Goal: Task Accomplishment & Management: Manage account settings

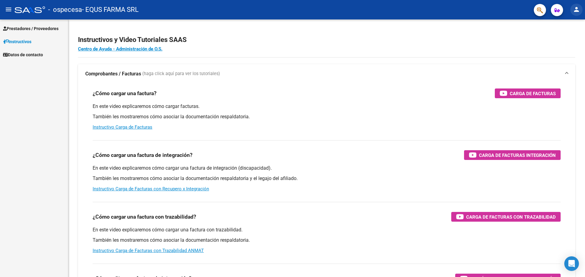
click at [576, 11] on mat-icon "person" at bounding box center [575, 9] width 7 height 7
click at [563, 22] on button "person Mi Perfil" at bounding box center [563, 25] width 37 height 15
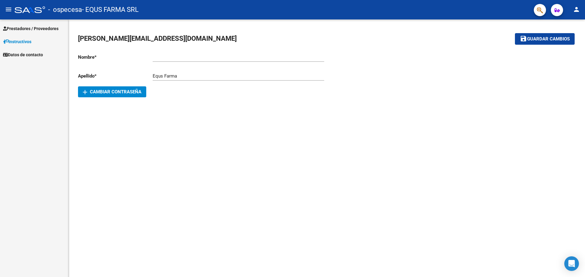
click at [152, 57] on app-form-text-field "Nombre * Ingresar nombre" at bounding box center [201, 56] width 246 height 5
click at [159, 59] on input "Ingresar nombre" at bounding box center [238, 56] width 171 height 5
click at [40, 11] on div at bounding box center [30, 9] width 30 height 7
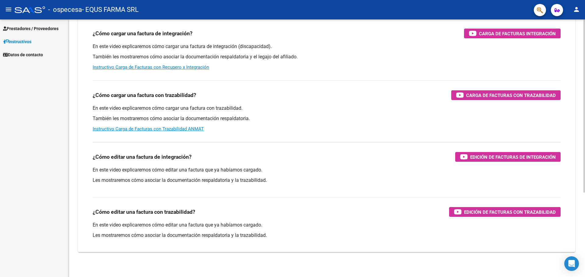
scroll to position [126, 0]
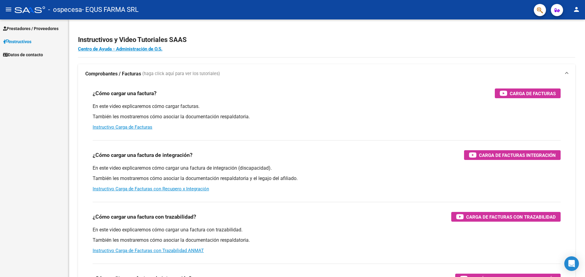
click at [578, 8] on mat-icon "person" at bounding box center [575, 9] width 7 height 7
click at [569, 27] on button "person Mi Perfil" at bounding box center [563, 25] width 37 height 15
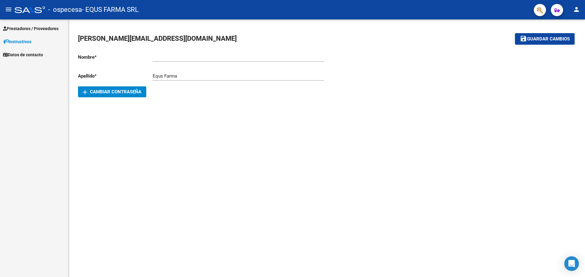
click at [18, 10] on div at bounding box center [30, 9] width 30 height 7
